Goal: Navigation & Orientation: Find specific page/section

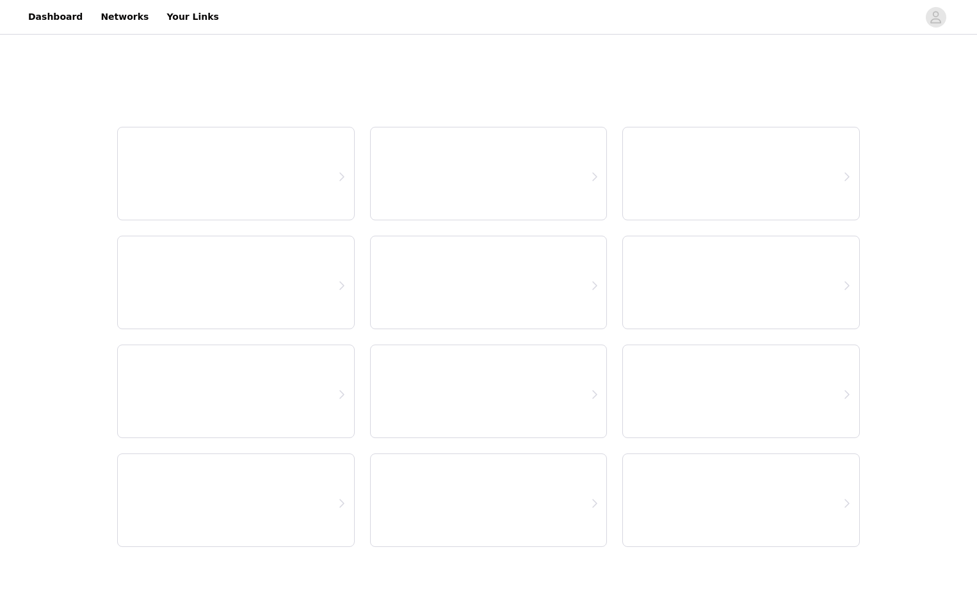
select select "12"
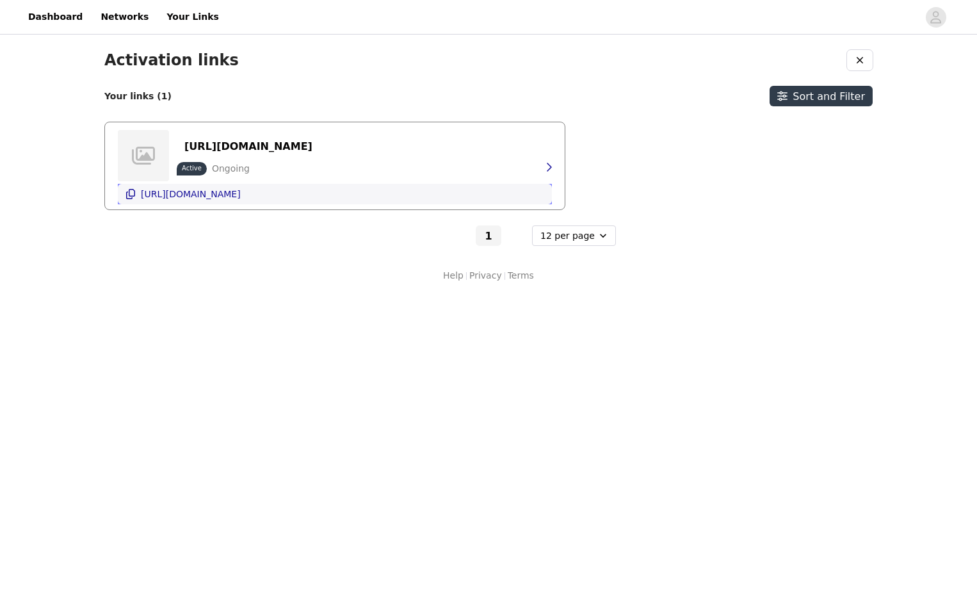
click at [212, 193] on p "[URL][DOMAIN_NAME]" at bounding box center [191, 194] width 100 height 10
click at [235, 145] on p "[URL][DOMAIN_NAME]" at bounding box center [248, 146] width 128 height 12
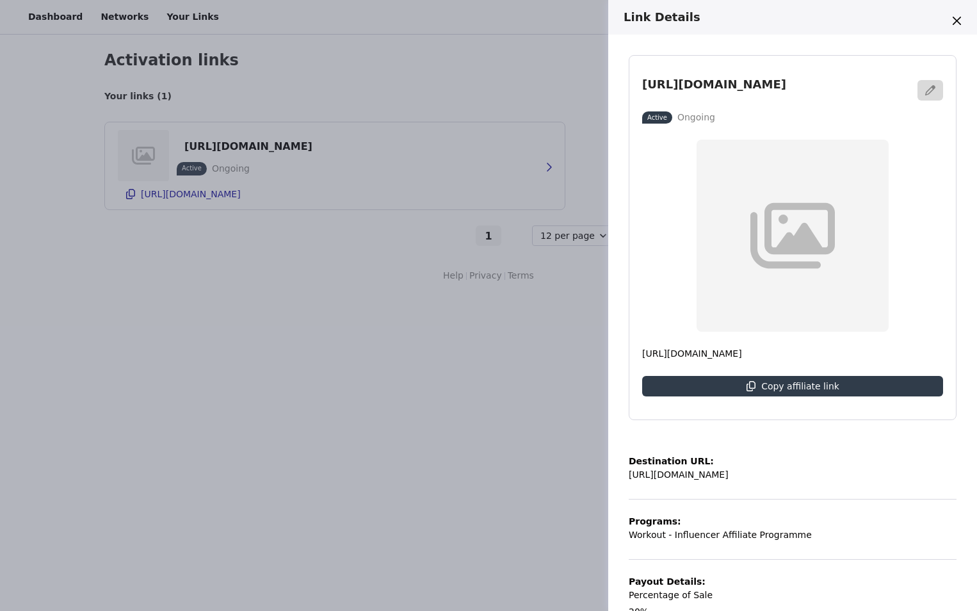
click at [288, 107] on div "Link Details [URL][DOMAIN_NAME] Active Ongoing [URL][DOMAIN_NAME] Copy affiliat…" at bounding box center [488, 305] width 977 height 611
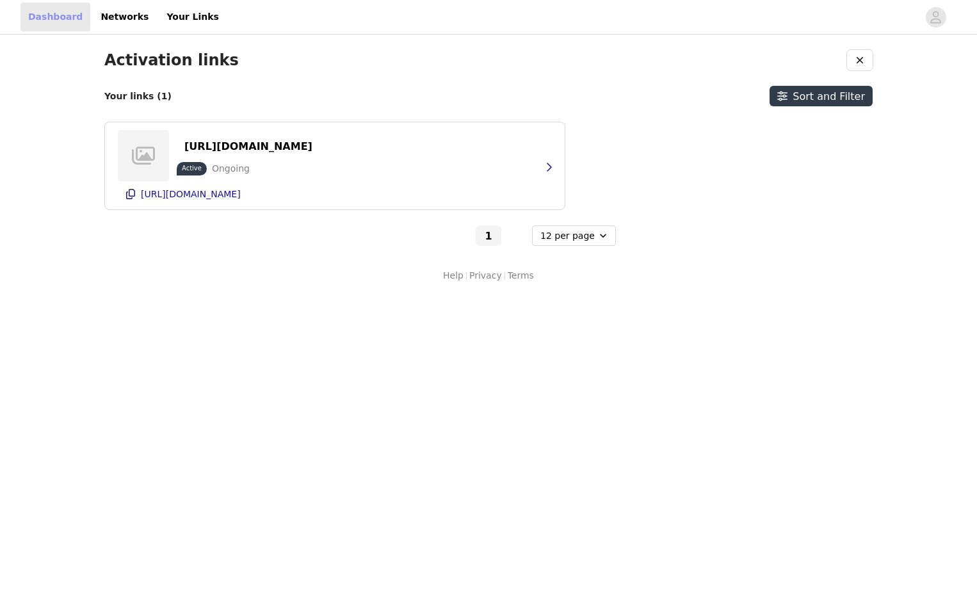
click at [63, 26] on link "Dashboard" at bounding box center [55, 17] width 70 height 29
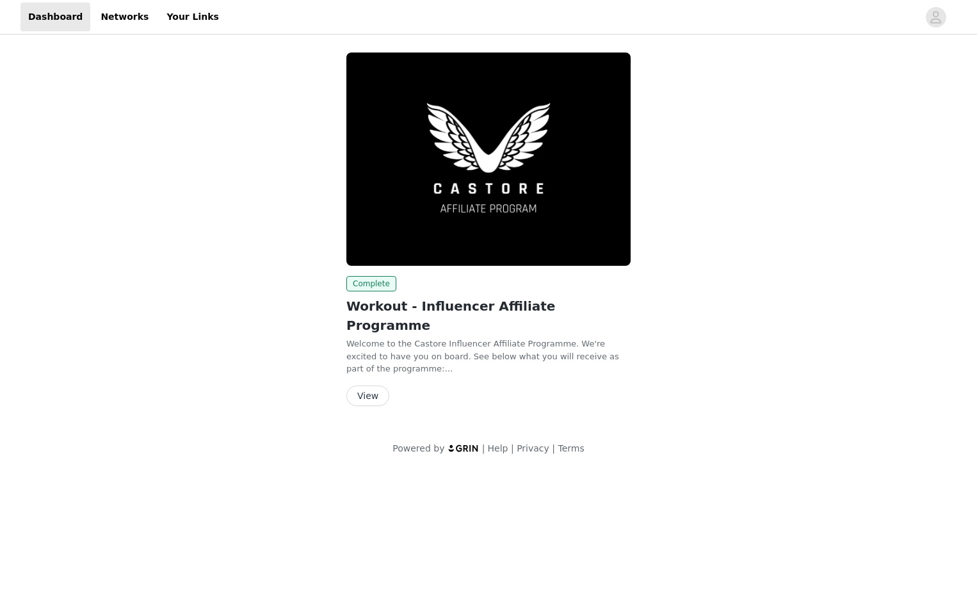
click at [361, 386] on button "View" at bounding box center [367, 396] width 43 height 20
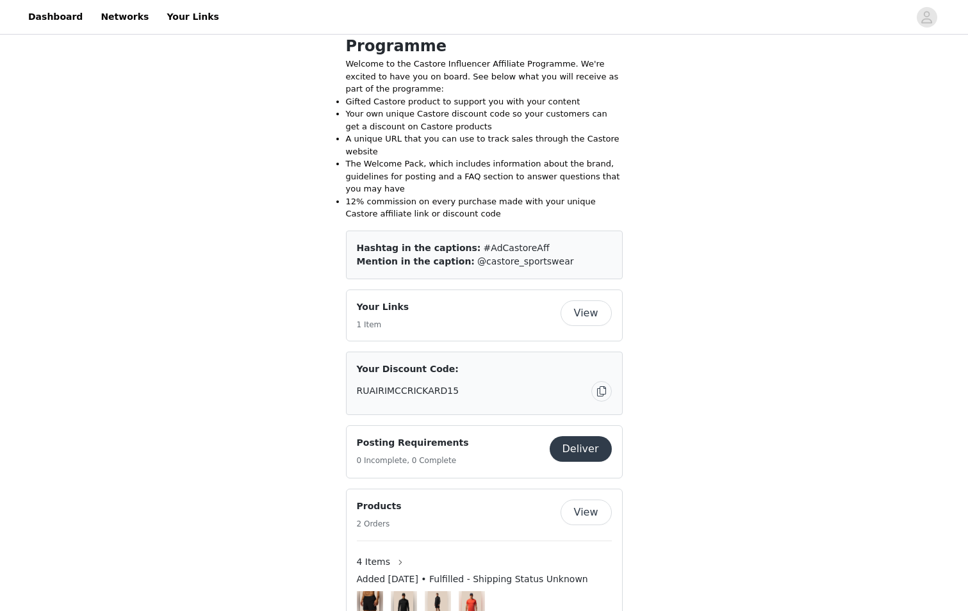
scroll to position [384, 0]
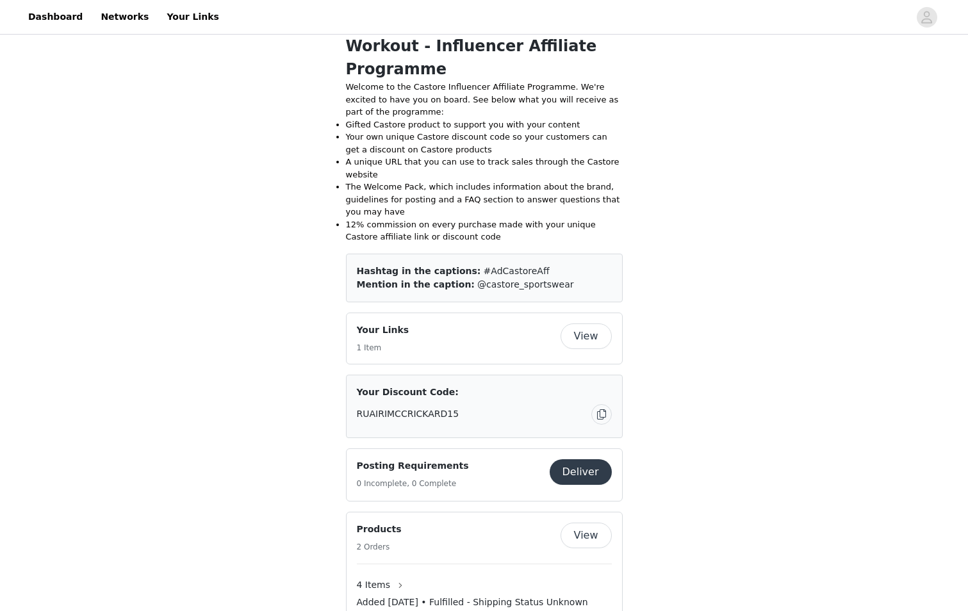
click at [580, 323] on button "View" at bounding box center [585, 336] width 51 height 26
select select "12"
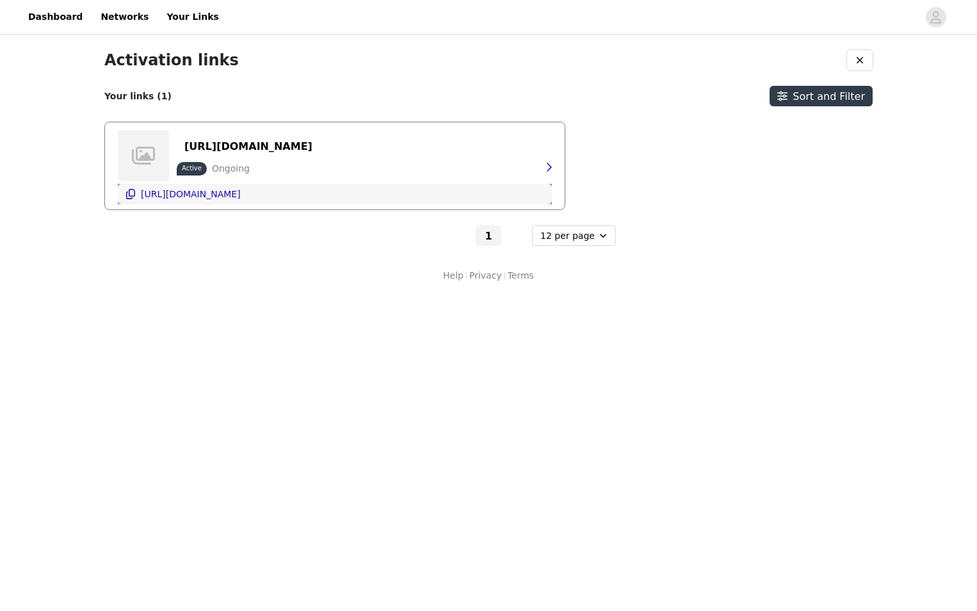
click at [223, 199] on p "[URL][DOMAIN_NAME]" at bounding box center [191, 194] width 100 height 10
click at [46, 15] on link "Dashboard" at bounding box center [55, 17] width 70 height 29
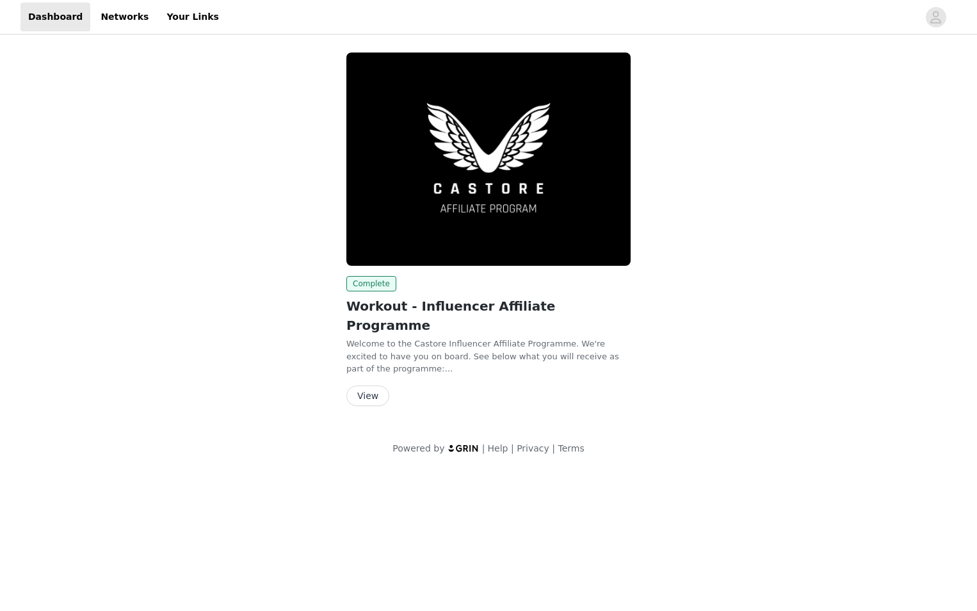
click at [360, 386] on button "View" at bounding box center [367, 396] width 43 height 20
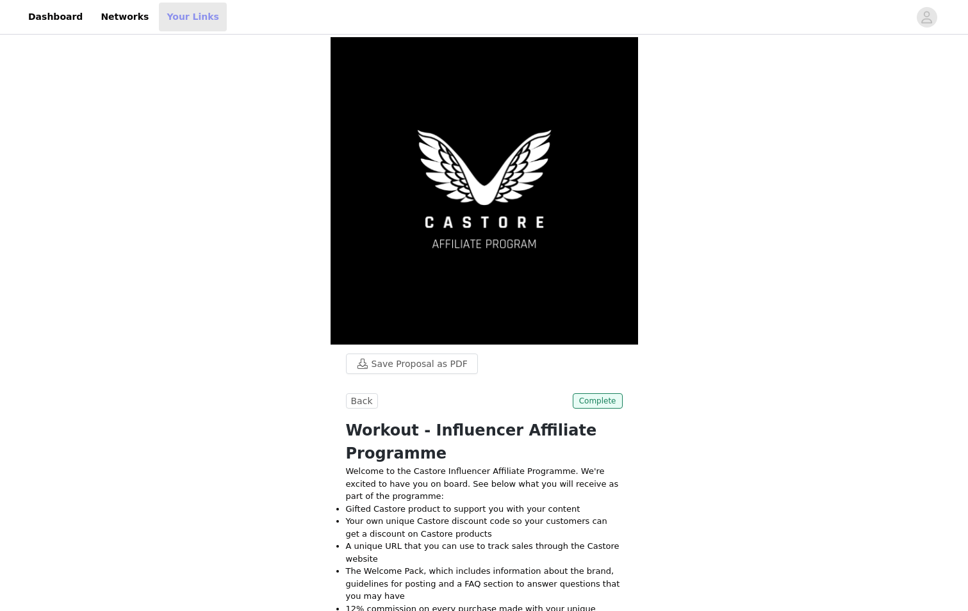
click at [178, 22] on link "Your Links" at bounding box center [193, 17] width 68 height 29
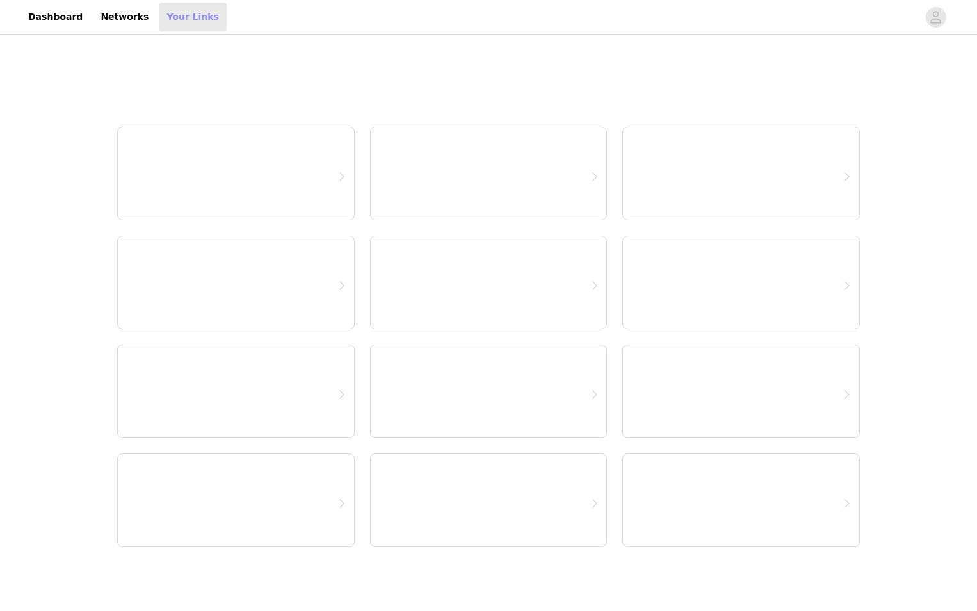
select select "12"
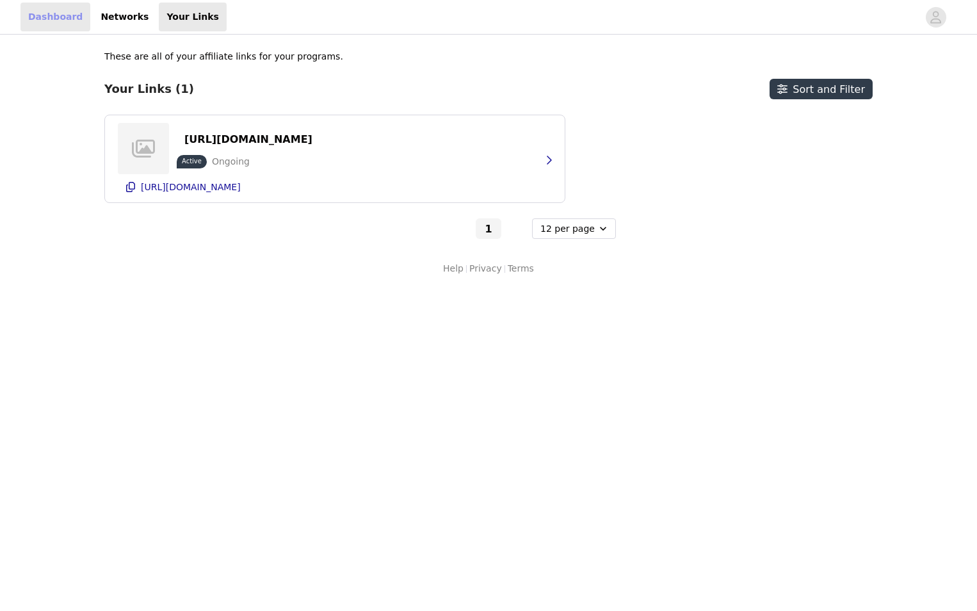
click at [45, 10] on link "Dashboard" at bounding box center [55, 17] width 70 height 29
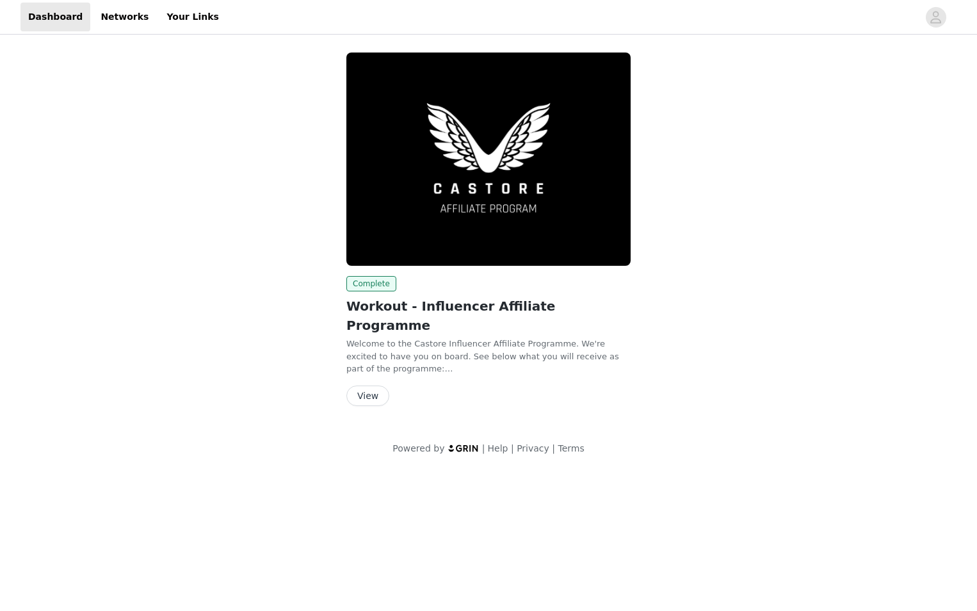
click at [362, 386] on button "View" at bounding box center [367, 396] width 43 height 20
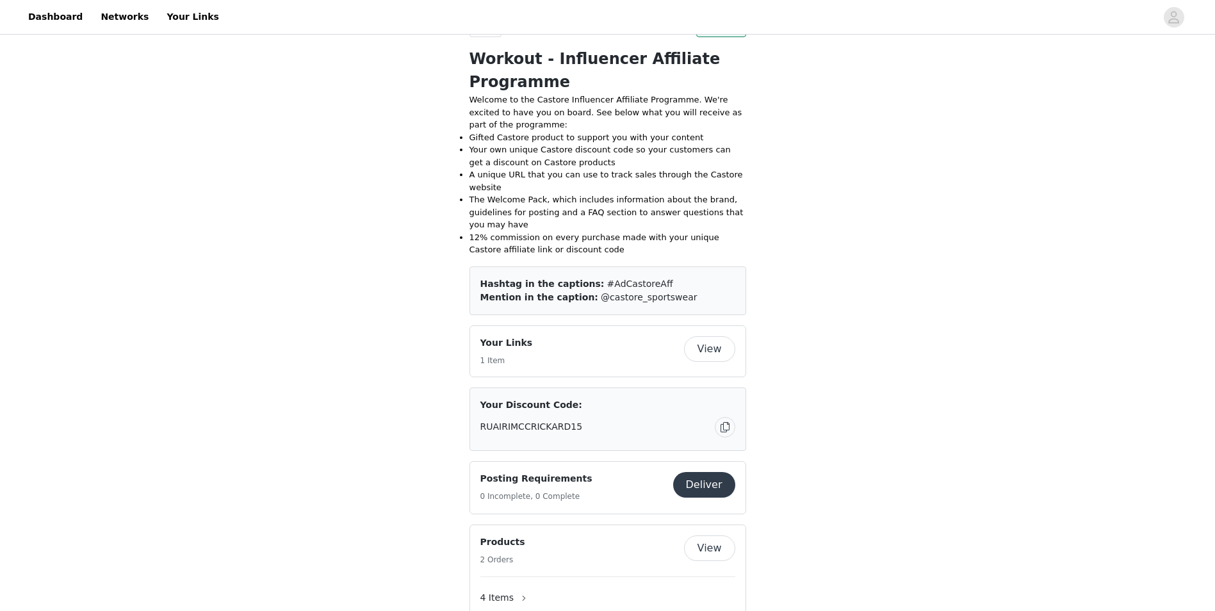
scroll to position [384, 0]
